Goal: Transaction & Acquisition: Purchase product/service

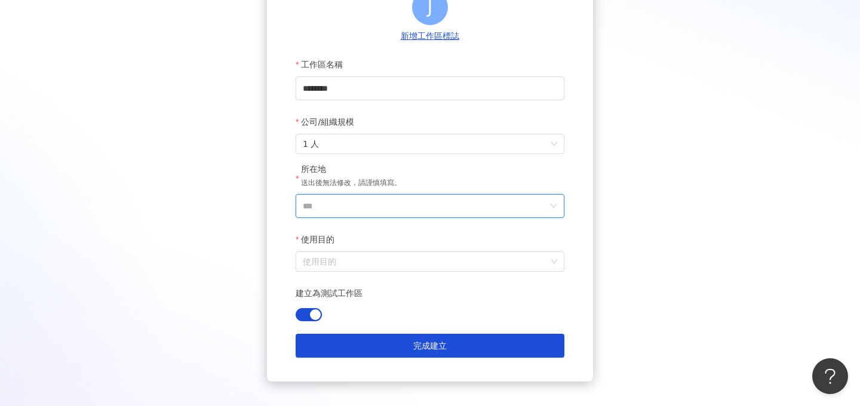
click at [354, 208] on input "***" at bounding box center [425, 206] width 245 height 23
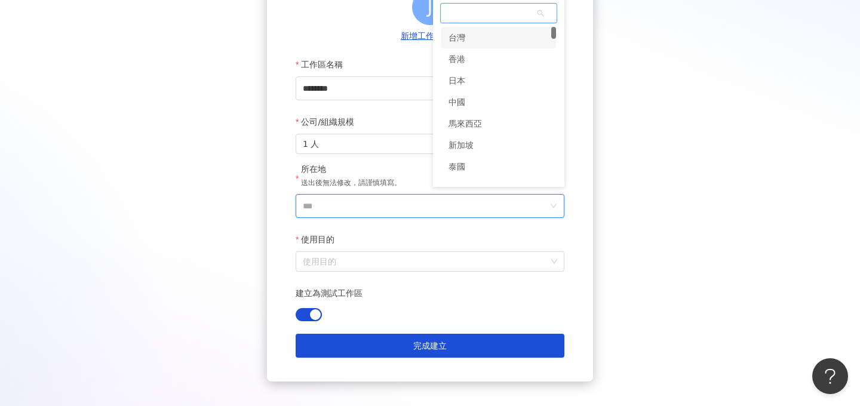
click at [475, 46] on div "台灣" at bounding box center [498, 37] width 115 height 21
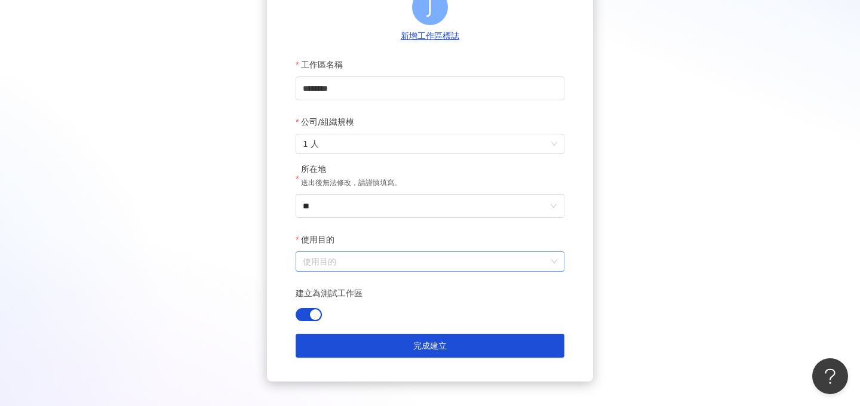
click at [363, 258] on input "使用目的" at bounding box center [430, 261] width 254 height 19
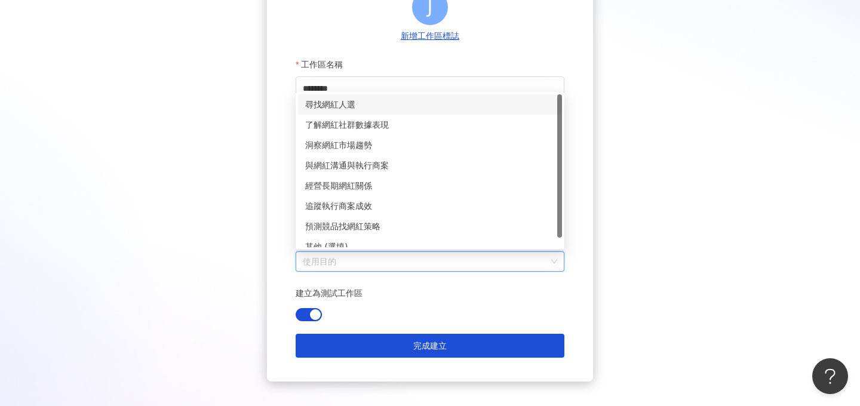
click at [339, 110] on div "尋找網紅人選" at bounding box center [430, 104] width 250 height 13
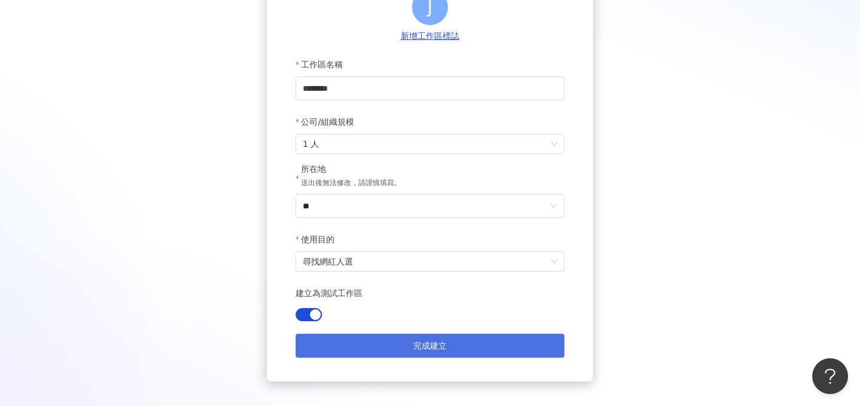
click at [440, 342] on span "完成建立" at bounding box center [429, 346] width 33 height 10
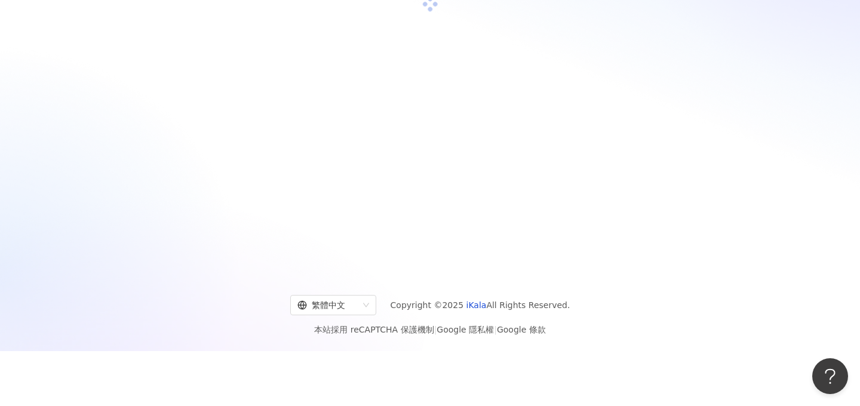
scroll to position [55, 0]
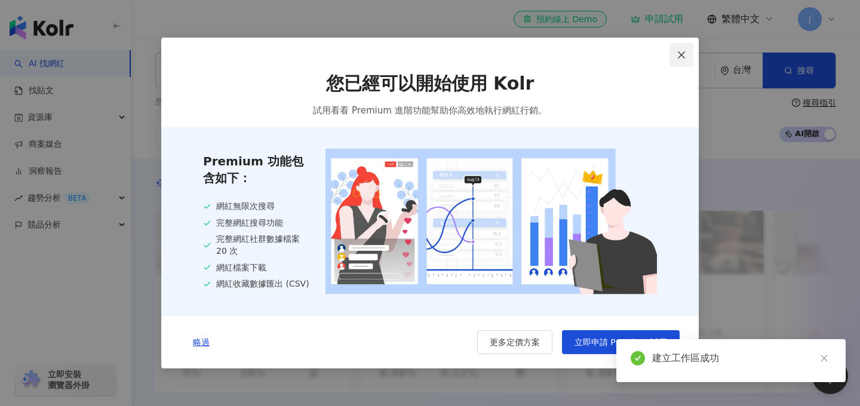
click at [682, 56] on icon "close" at bounding box center [682, 55] width 10 height 10
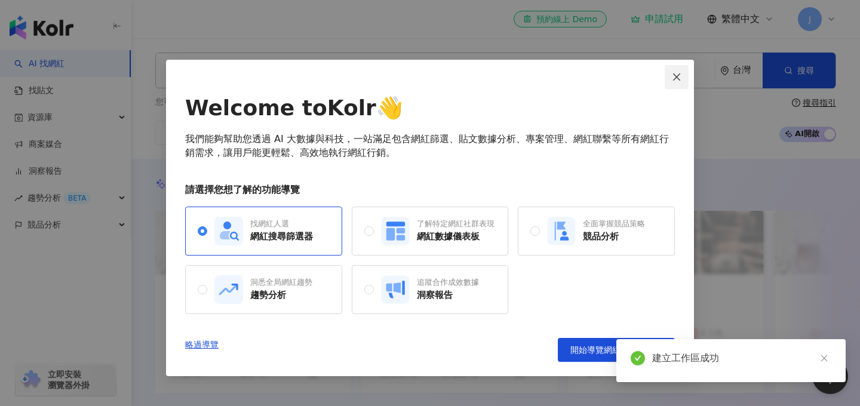
click at [677, 78] on icon "close" at bounding box center [677, 77] width 10 height 10
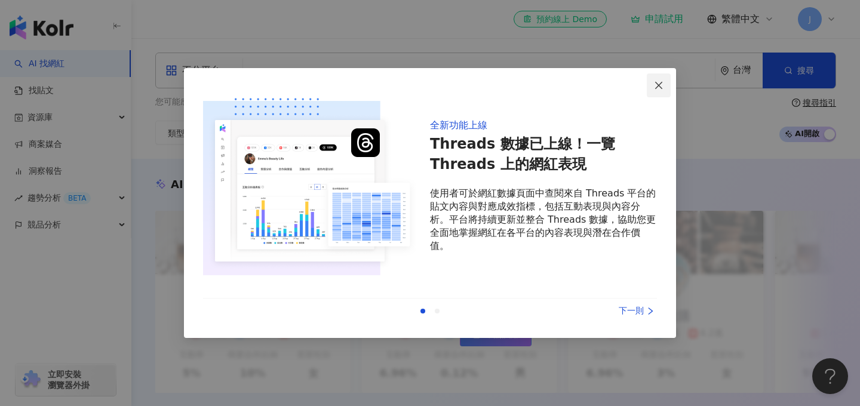
click at [668, 82] on span "Close" at bounding box center [659, 86] width 24 height 10
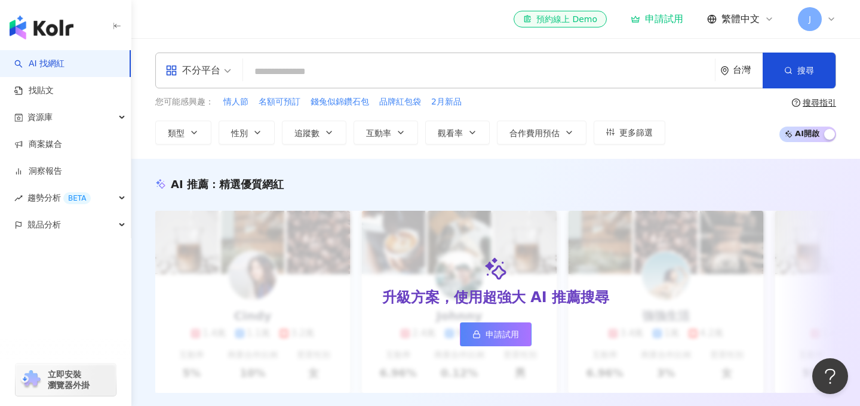
click at [810, 21] on span "J" at bounding box center [810, 19] width 2 height 13
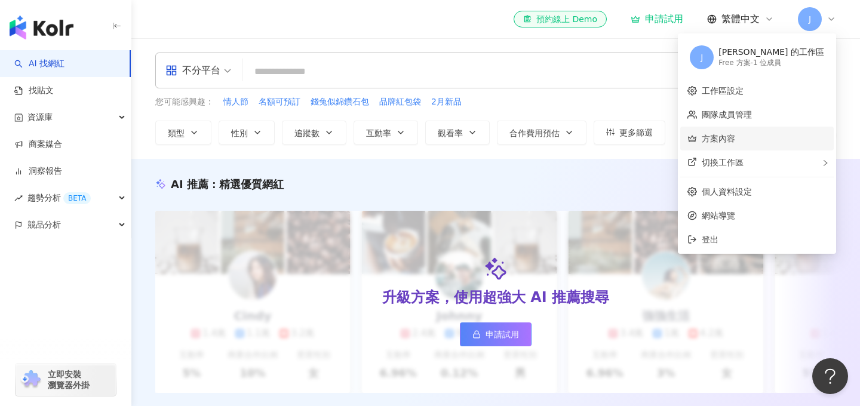
click at [735, 138] on link "方案內容" at bounding box center [718, 139] width 33 height 10
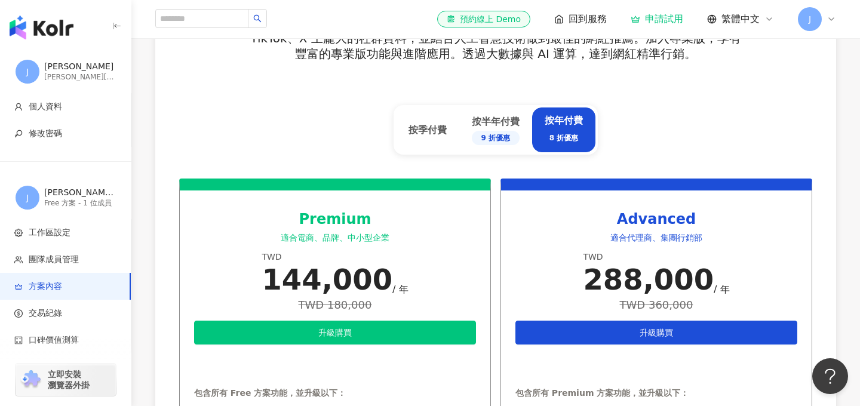
scroll to position [448, 0]
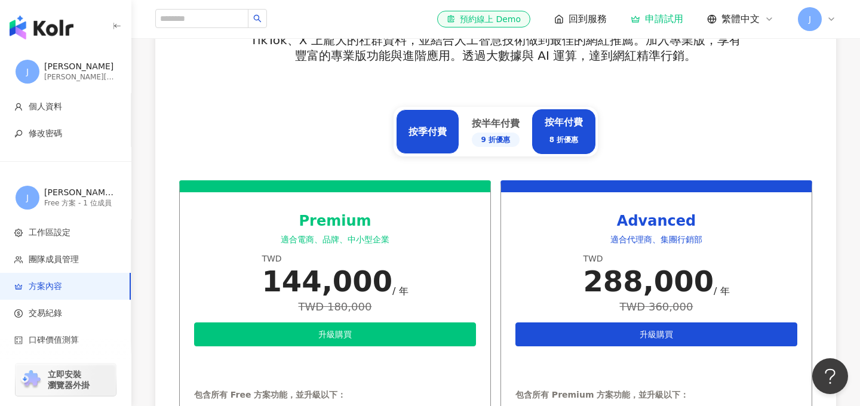
click at [429, 132] on div "按季付費" at bounding box center [427, 131] width 38 height 13
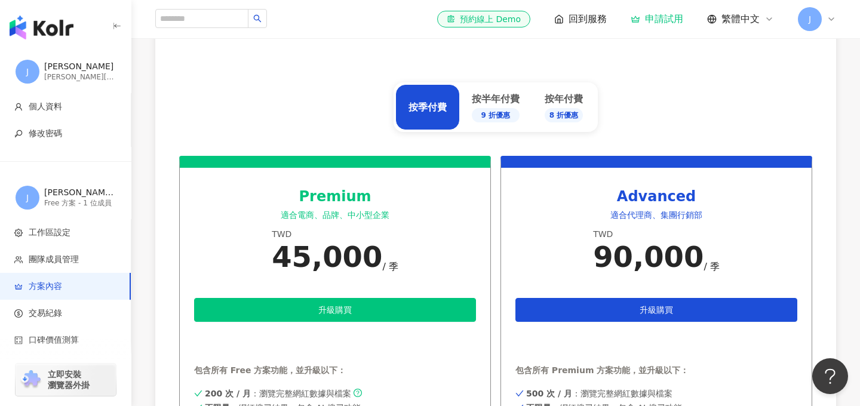
scroll to position [503, 0]
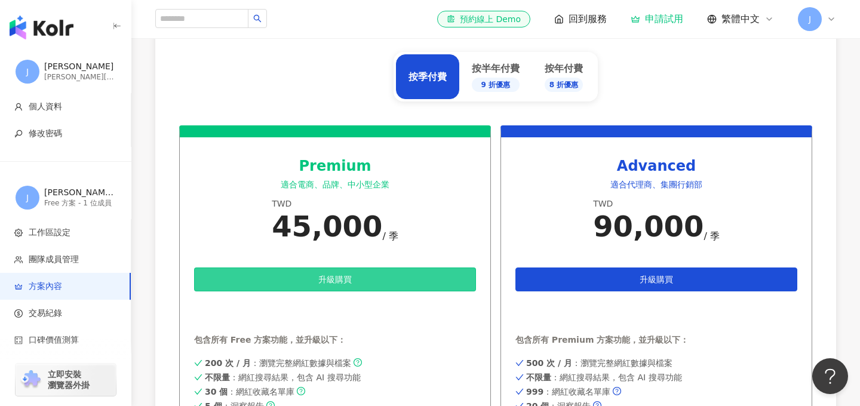
click at [345, 270] on button "升級購買" at bounding box center [335, 280] width 282 height 24
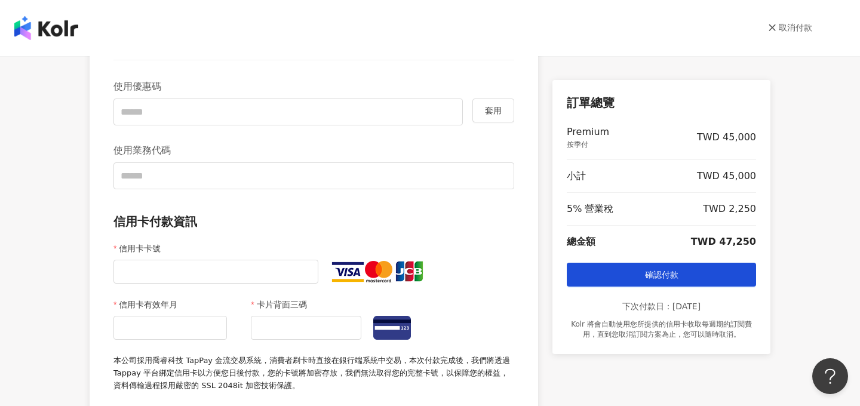
scroll to position [371, 0]
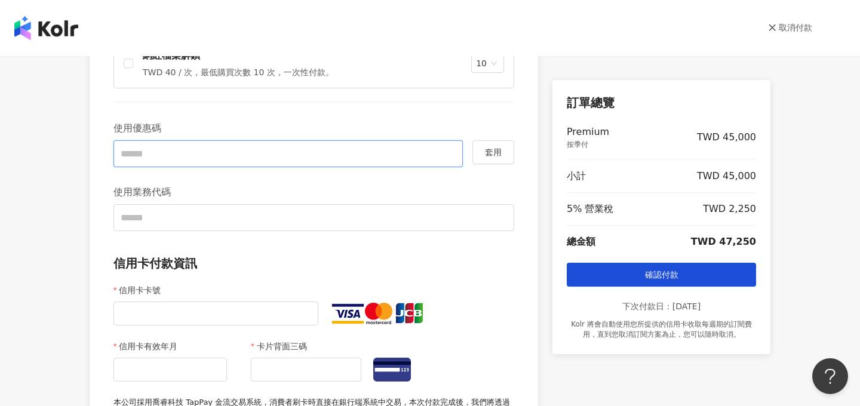
click at [165, 162] on input "text" at bounding box center [287, 153] width 349 height 27
type input "******"
click at [494, 155] on span "套用" at bounding box center [493, 152] width 17 height 10
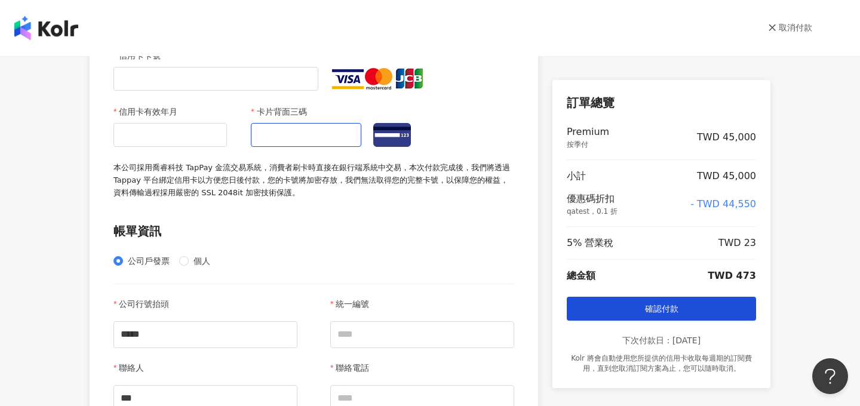
scroll to position [597, 0]
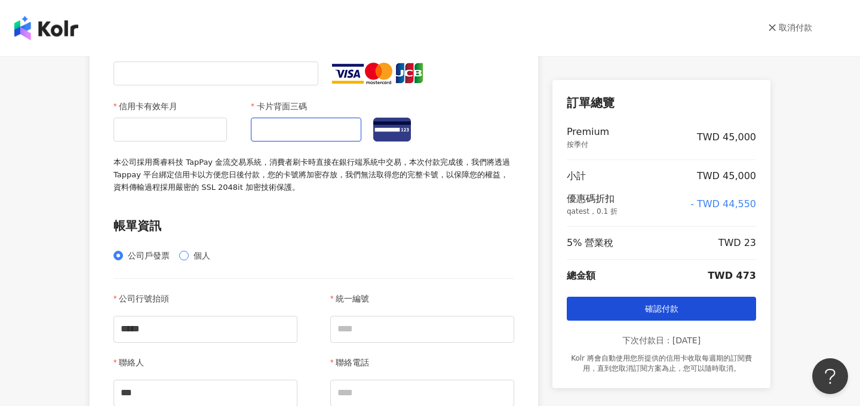
click at [192, 254] on span "個人" at bounding box center [202, 255] width 26 height 13
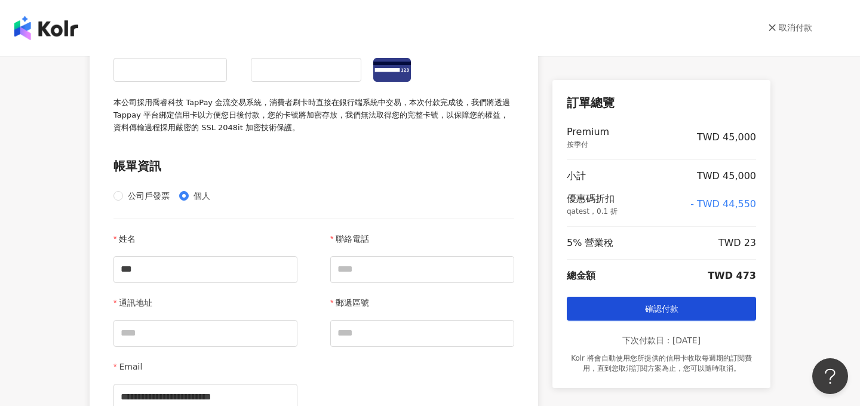
scroll to position [668, 0]
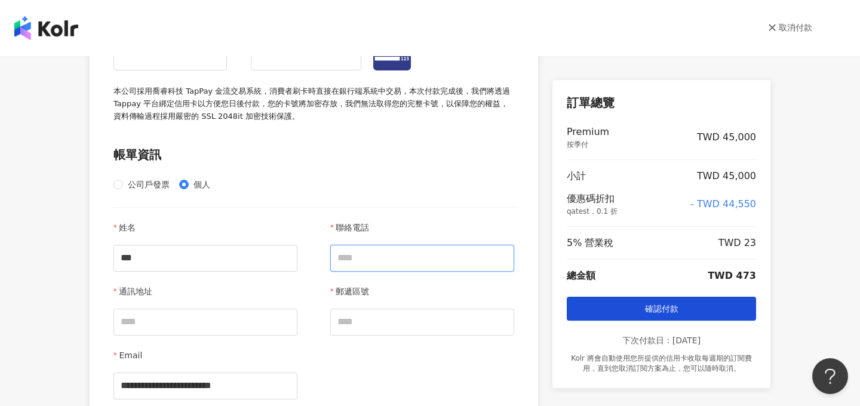
click at [371, 262] on input "聯絡電話" at bounding box center [422, 258] width 184 height 27
type input "**********"
type input "***"
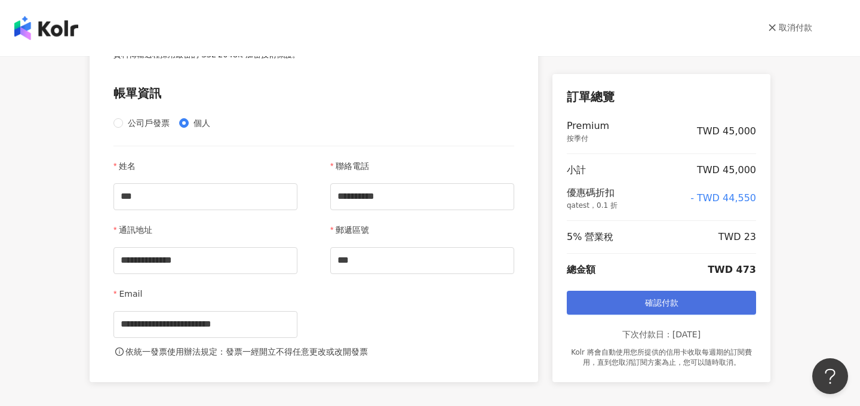
click at [651, 305] on span "確認付款" at bounding box center [661, 303] width 33 height 10
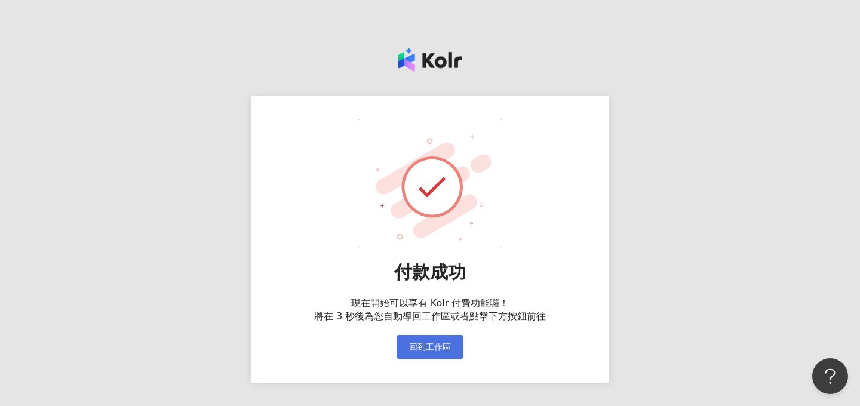
click at [443, 343] on span "回到工作區" at bounding box center [430, 347] width 42 height 10
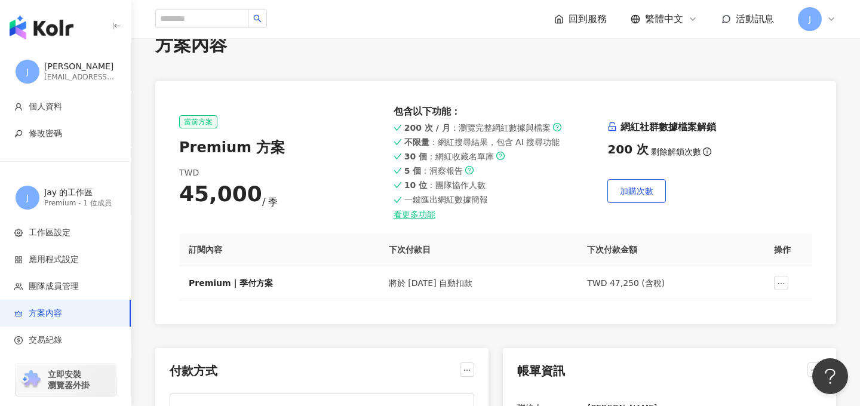
scroll to position [64, 0]
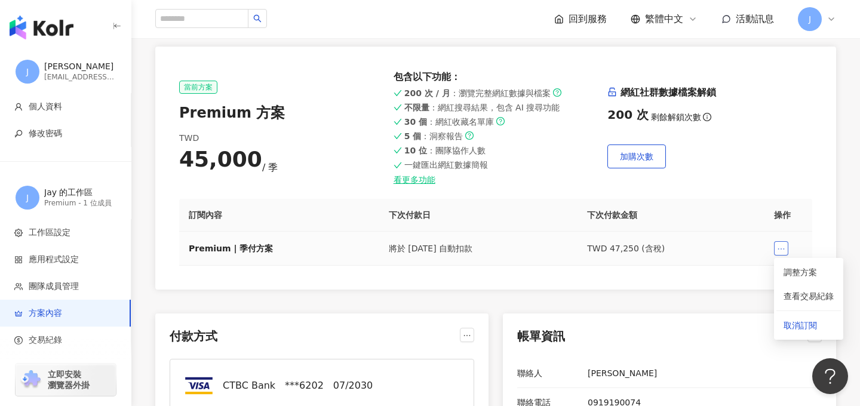
click at [782, 250] on icon "ellipsis" at bounding box center [781, 249] width 8 height 8
click at [799, 330] on span "取消訂閱" at bounding box center [808, 325] width 50 height 13
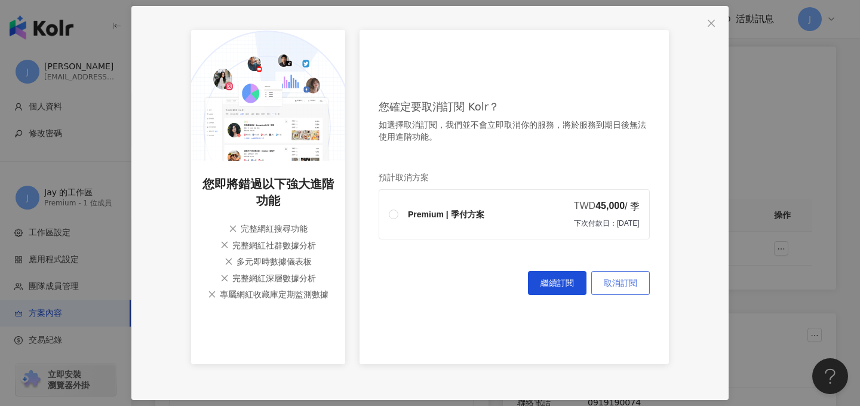
click at [623, 285] on span "取消訂閱" at bounding box center [620, 283] width 33 height 10
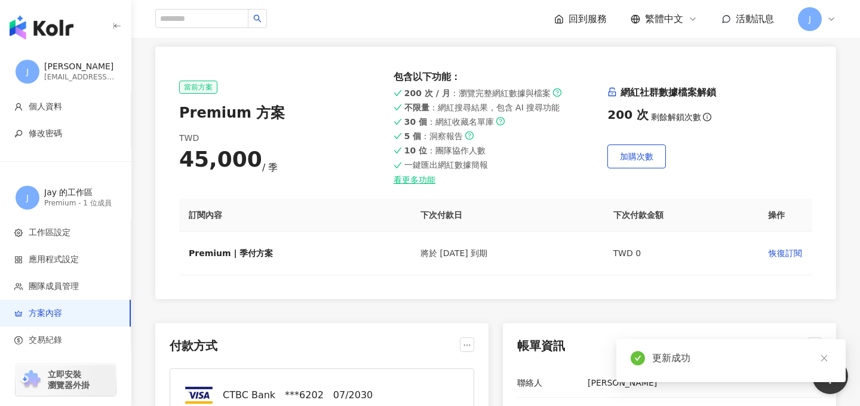
click at [677, 21] on span "繁體中文" at bounding box center [664, 19] width 38 height 13
click at [666, 112] on div "日本語" at bounding box center [670, 109] width 60 height 21
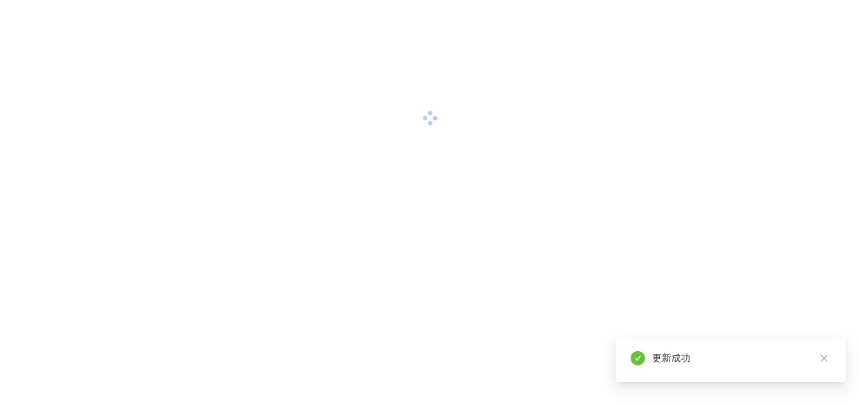
scroll to position [0, 0]
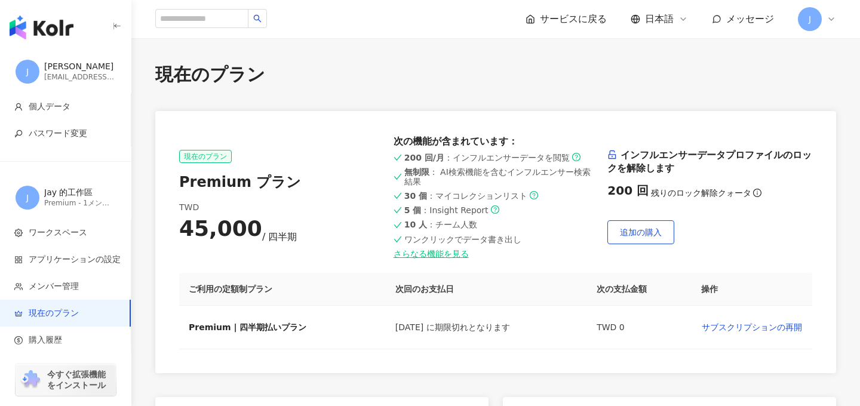
click at [811, 24] on span "J" at bounding box center [810, 19] width 2 height 13
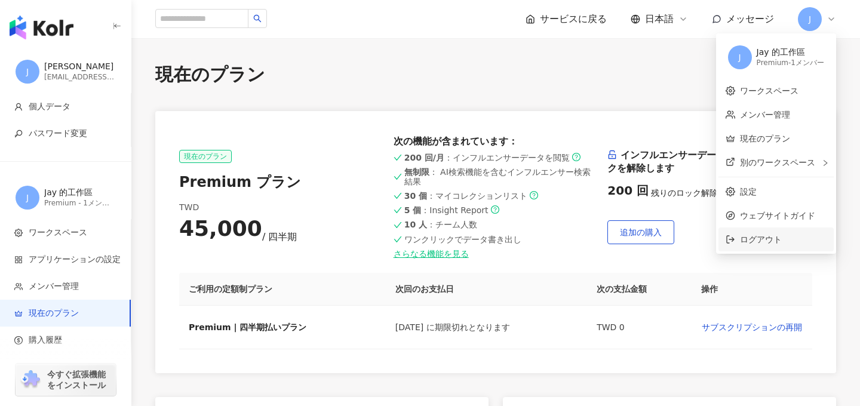
click at [759, 242] on span "ログアウト" at bounding box center [761, 240] width 42 height 10
